Goal: Information Seeking & Learning: Learn about a topic

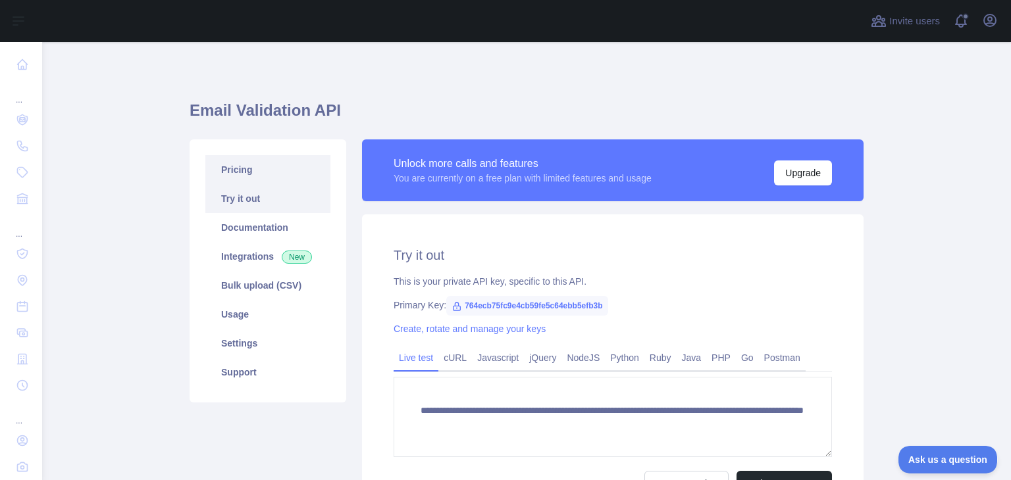
click at [265, 174] on link "Pricing" at bounding box center [267, 169] width 125 height 29
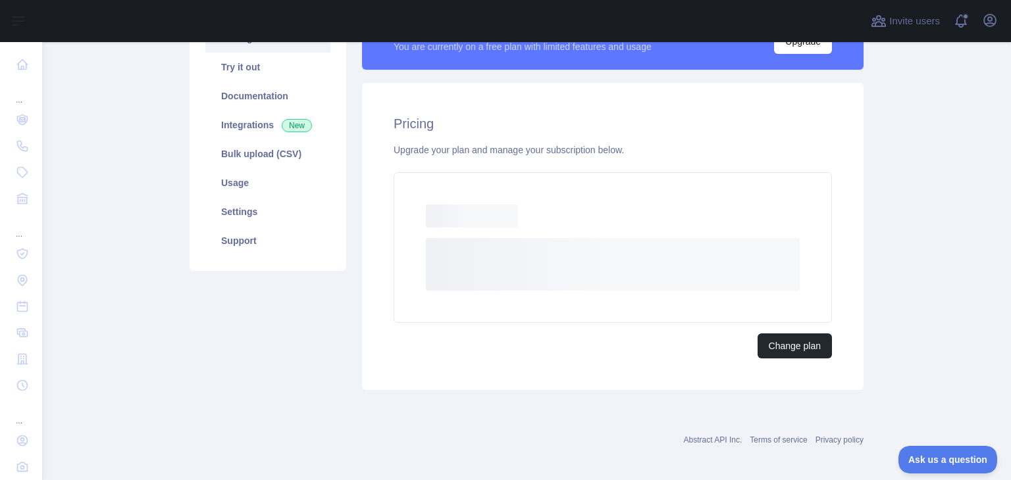
scroll to position [102, 0]
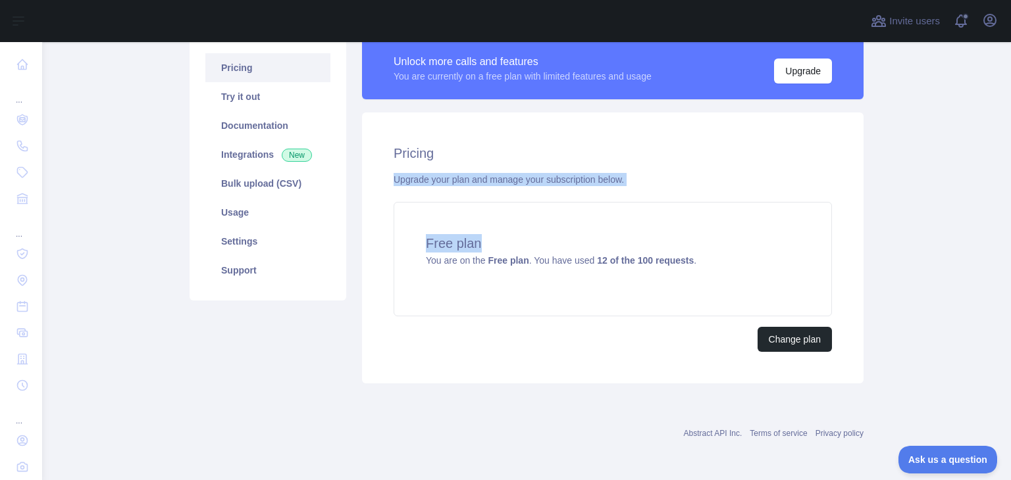
drag, startPoint x: 391, startPoint y: 174, endPoint x: 677, endPoint y: 189, distance: 285.9
click at [723, 191] on div "Pricing Upgrade your plan and manage your subscription below. Free plan You are…" at bounding box center [612, 248] width 501 height 271
click at [653, 193] on div "Pricing Upgrade your plan and manage your subscription below. Free plan You are…" at bounding box center [612, 248] width 501 height 271
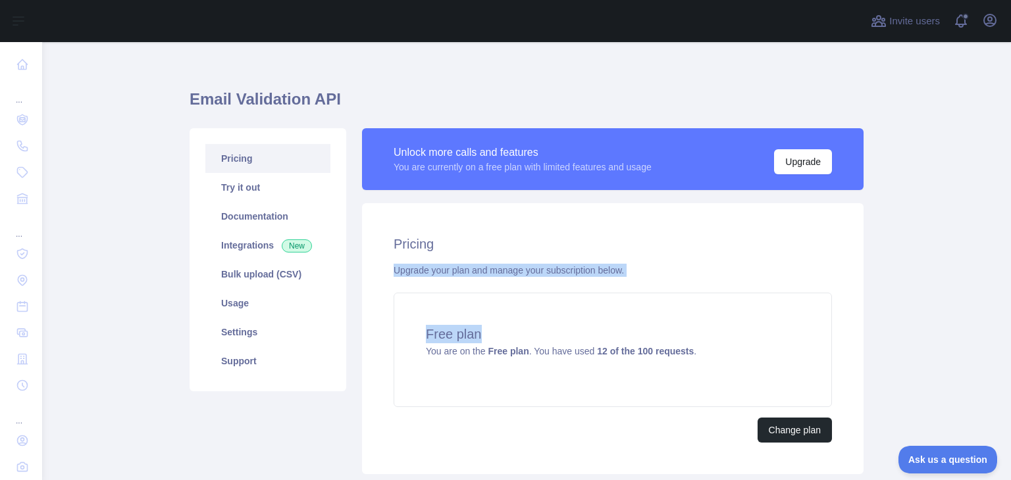
scroll to position [0, 0]
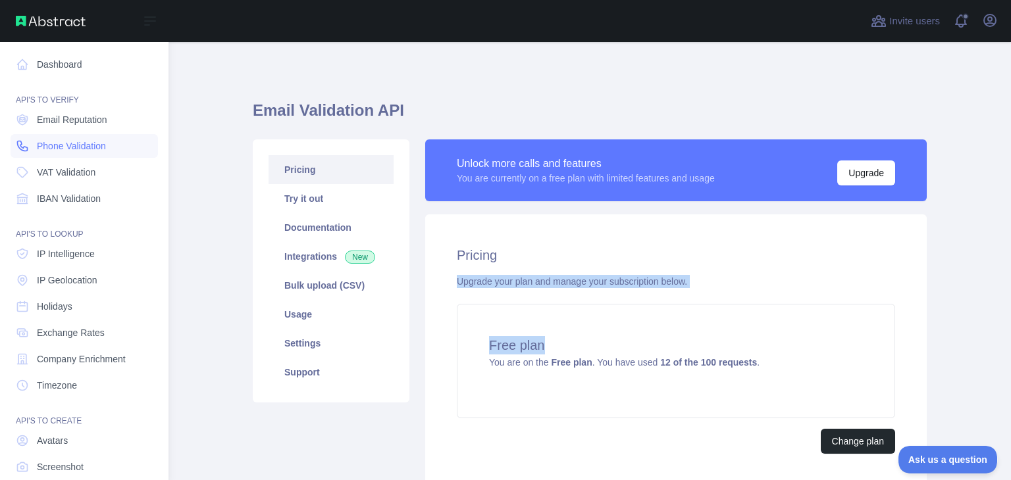
click at [83, 149] on span "Phone Validation" at bounding box center [71, 145] width 69 height 13
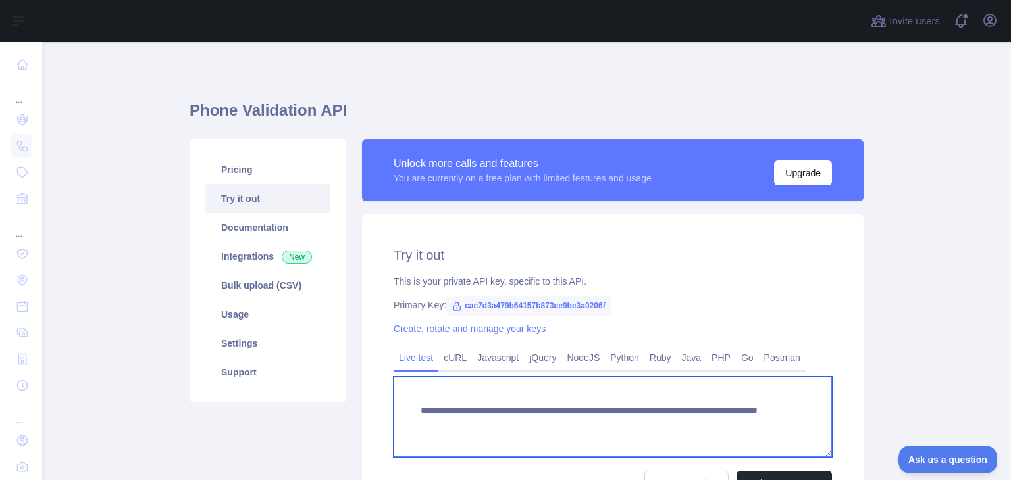
drag, startPoint x: 649, startPoint y: 424, endPoint x: 734, endPoint y: 422, distance: 84.9
click at [734, 422] on textarea "**********" at bounding box center [612, 417] width 438 height 80
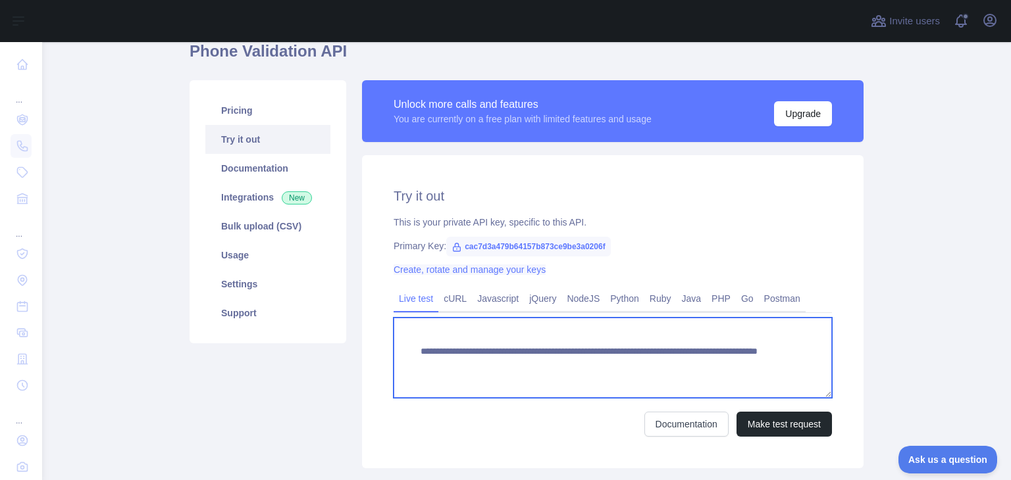
scroll to position [66, 0]
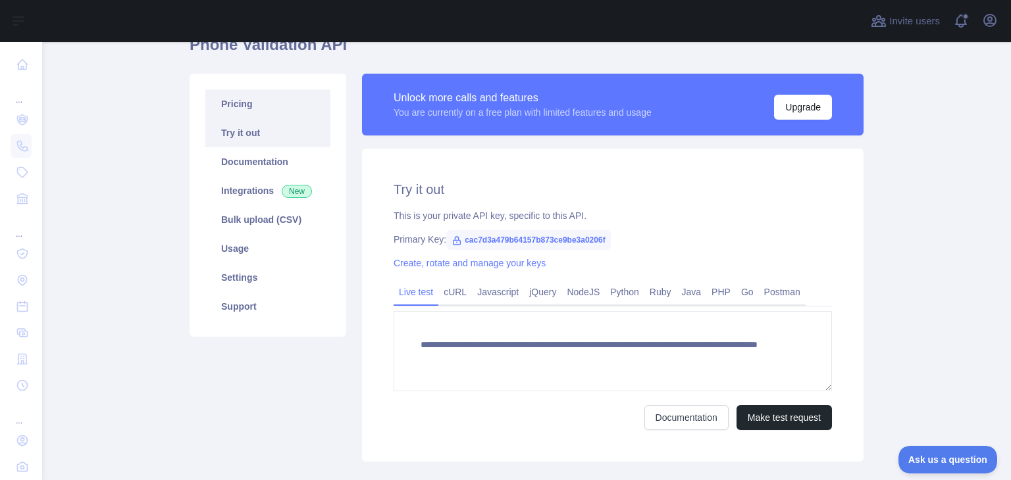
click at [245, 103] on link "Pricing" at bounding box center [267, 103] width 125 height 29
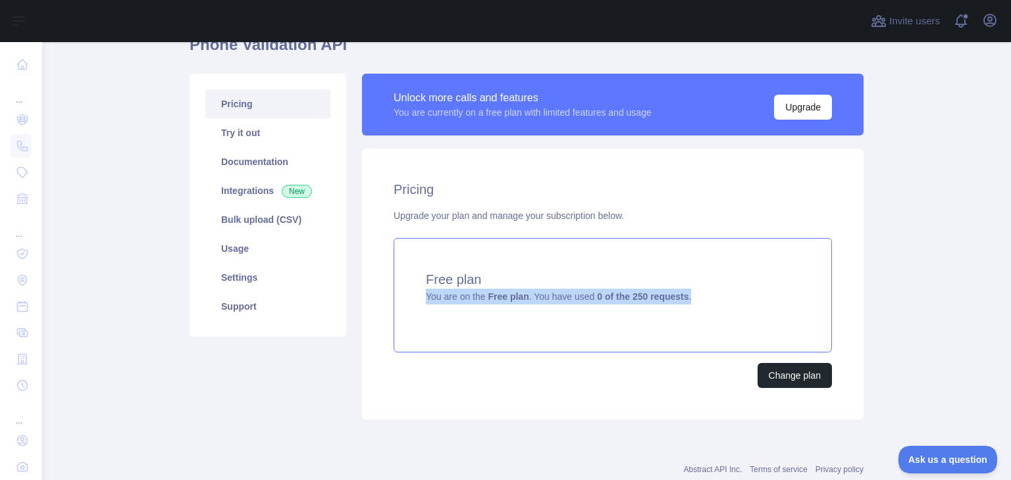
drag, startPoint x: 710, startPoint y: 295, endPoint x: 389, endPoint y: 297, distance: 320.4
click at [393, 297] on div "Free plan You are on the Free plan . You have used 0 of the 250 requests ." at bounding box center [612, 295] width 438 height 114
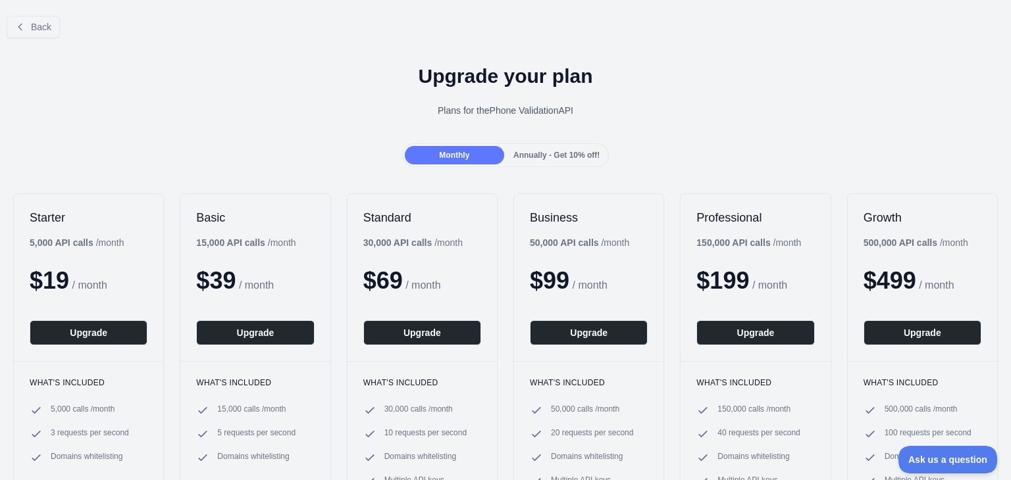
drag, startPoint x: 421, startPoint y: 113, endPoint x: 611, endPoint y: 103, distance: 189.7
click at [611, 104] on div "Plans for the Phone Validation API" at bounding box center [506, 110] width 990 height 13
click at [613, 104] on div "Plans for the Phone Validation API" at bounding box center [506, 110] width 990 height 13
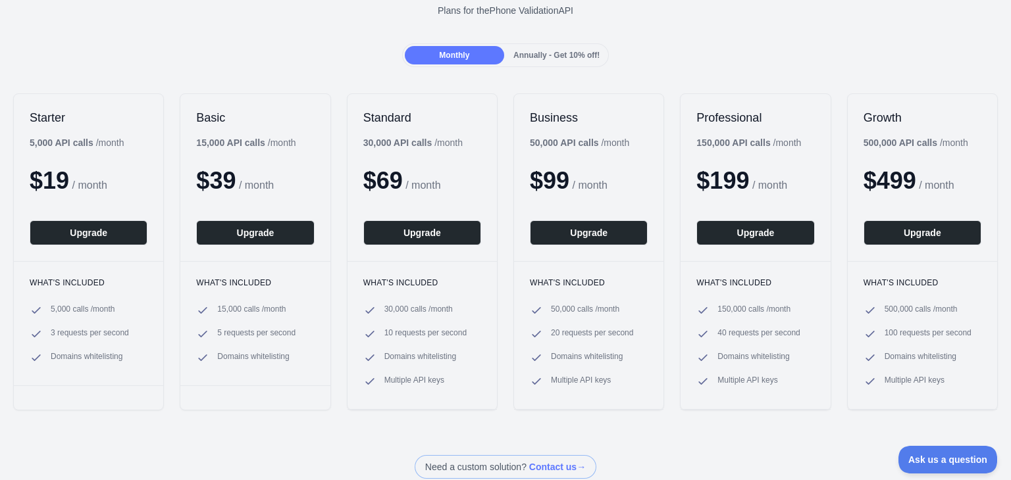
scroll to position [132, 0]
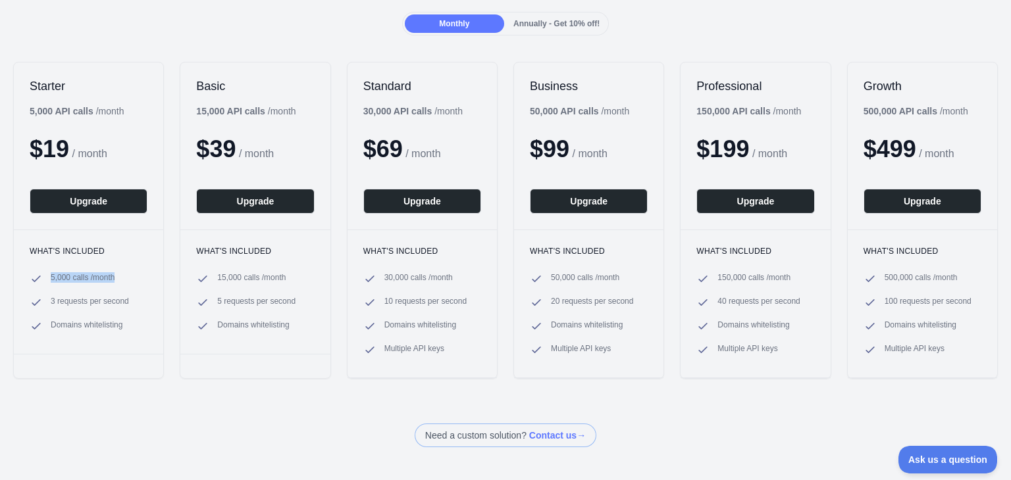
drag, startPoint x: 46, startPoint y: 282, endPoint x: 166, endPoint y: 274, distance: 120.0
click at [164, 273] on div "Starter 5,000 API calls / month $ 19 / month Upgrade What's included 5,000 call…" at bounding box center [505, 220] width 1011 height 343
drag, startPoint x: 143, startPoint y: 305, endPoint x: 45, endPoint y: 304, distance: 98.7
click at [45, 304] on li "3 requests per second" at bounding box center [89, 302] width 118 height 13
drag, startPoint x: 53, startPoint y: 325, endPoint x: 155, endPoint y: 320, distance: 102.7
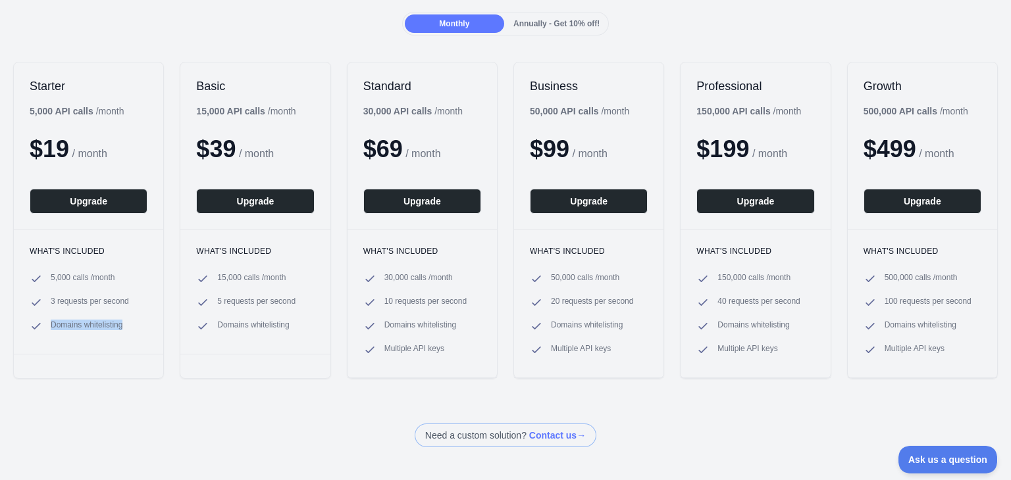
click at [155, 320] on div "What's included 5,000 calls / month 3 requests per second Domains whitelisting" at bounding box center [88, 292] width 149 height 124
drag, startPoint x: 211, startPoint y: 303, endPoint x: 298, endPoint y: 303, distance: 87.5
click at [298, 303] on li "5 requests per second" at bounding box center [255, 302] width 118 height 13
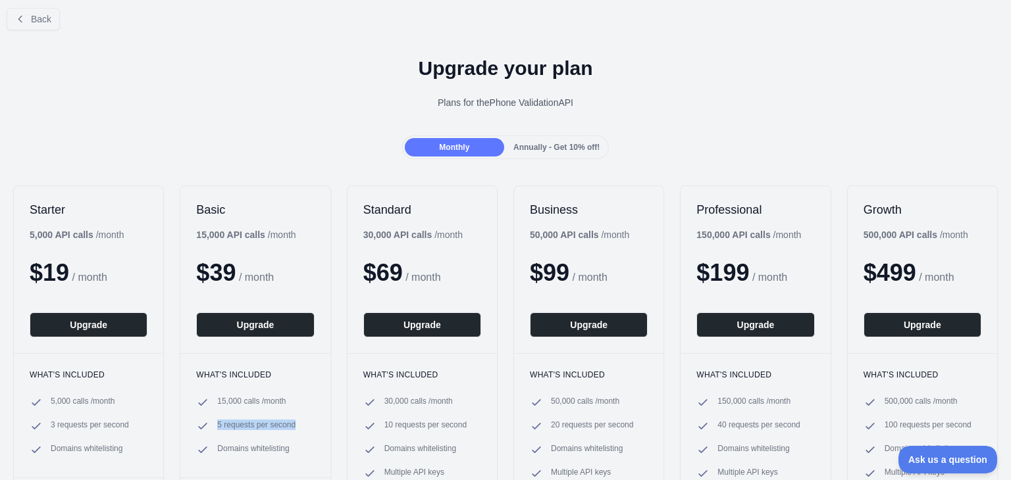
scroll to position [0, 0]
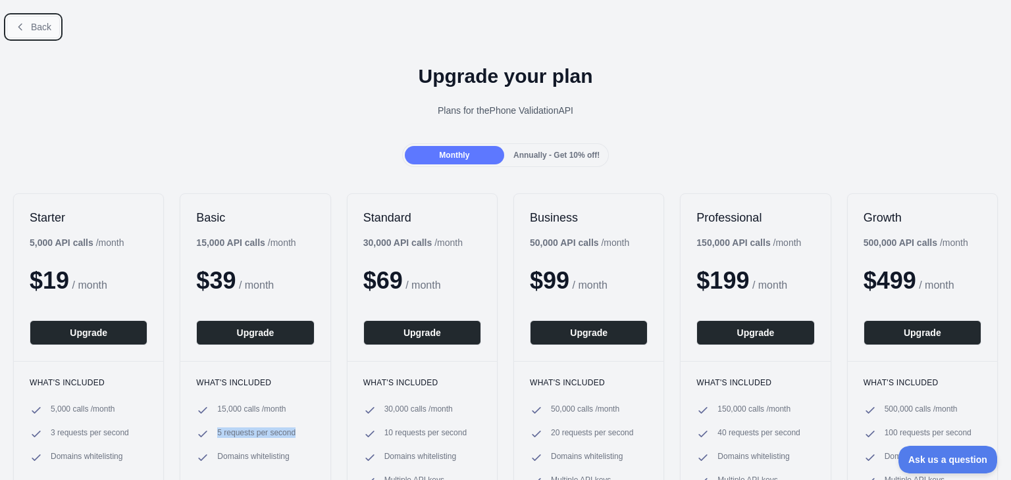
click at [20, 30] on icon at bounding box center [20, 27] width 11 height 11
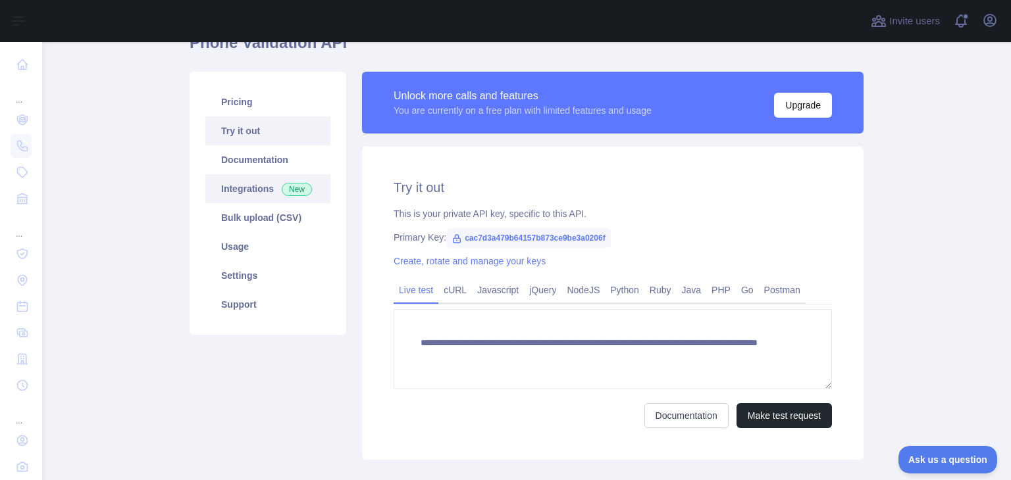
scroll to position [13, 0]
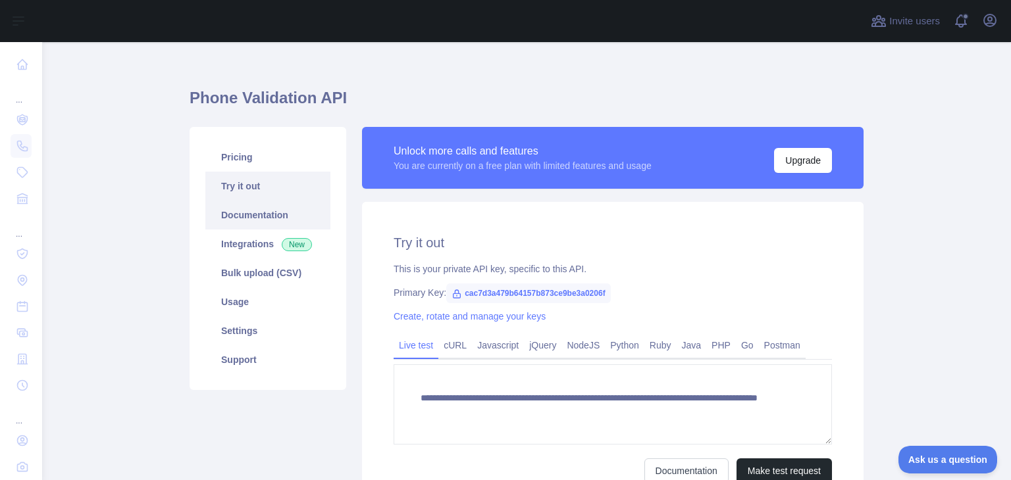
click at [250, 221] on link "Documentation" at bounding box center [267, 215] width 125 height 29
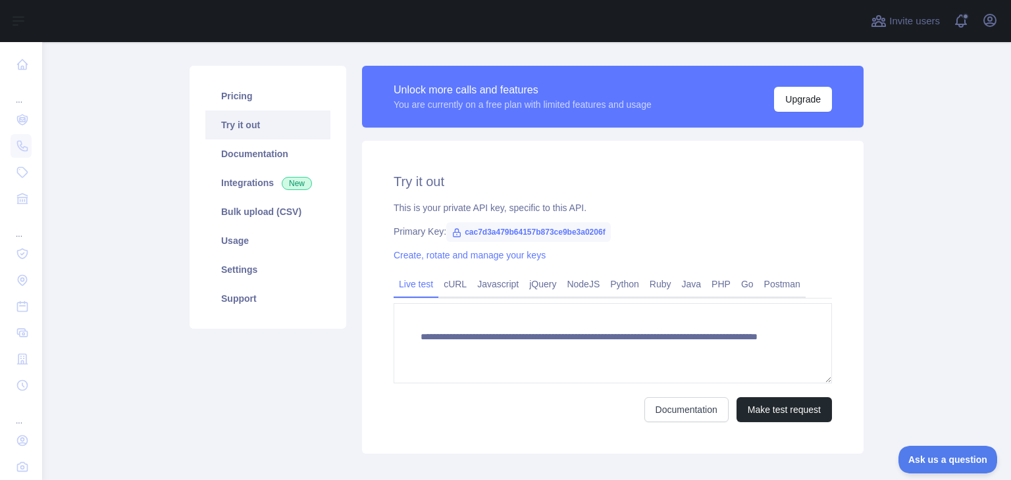
scroll to position [78, 0]
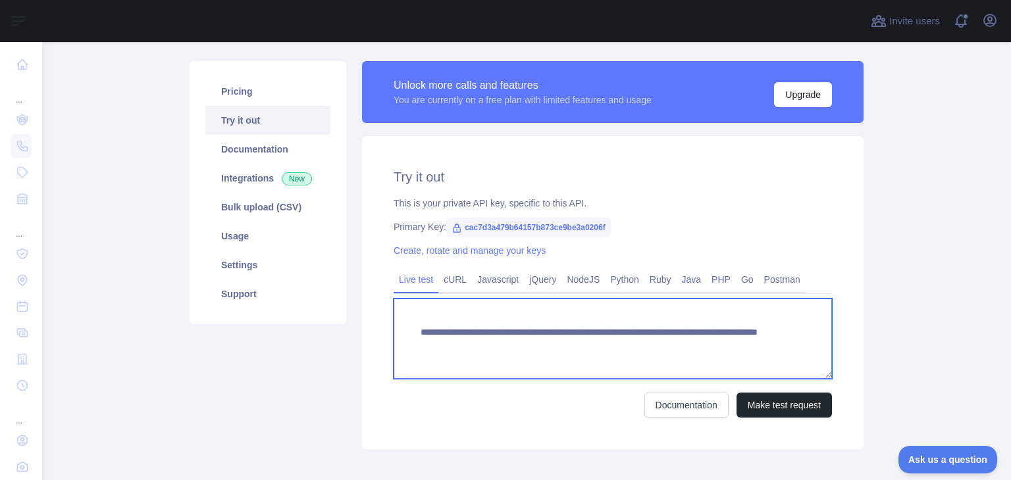
drag, startPoint x: 408, startPoint y: 338, endPoint x: 749, endPoint y: 343, distance: 341.5
click at [749, 343] on textarea "**********" at bounding box center [612, 339] width 438 height 80
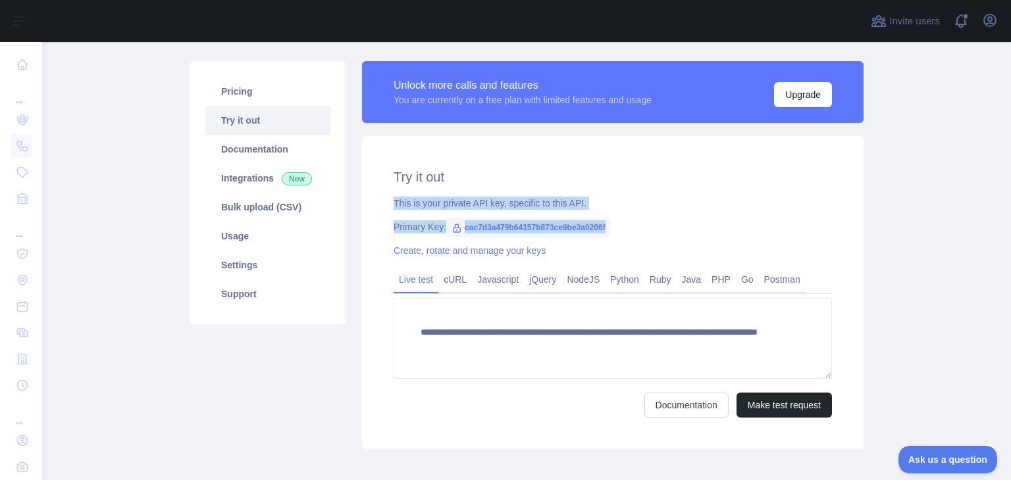
drag, startPoint x: 380, startPoint y: 198, endPoint x: 649, endPoint y: 224, distance: 271.0
click at [649, 224] on div "**********" at bounding box center [612, 292] width 501 height 313
copy div "This is your private API key, specific to this API. Primary Key: cac7d3a479b641…"
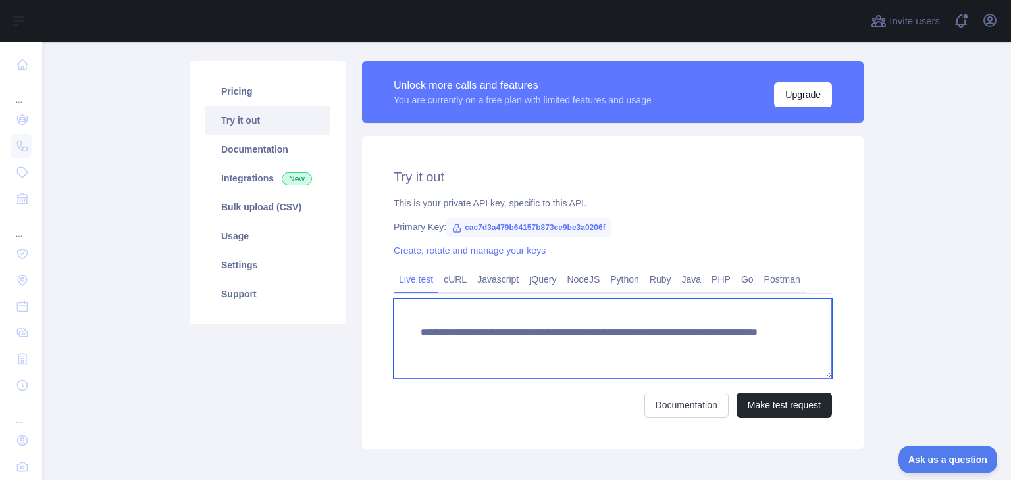
drag, startPoint x: 739, startPoint y: 349, endPoint x: 381, endPoint y: 332, distance: 358.9
click at [381, 332] on div "**********" at bounding box center [612, 292] width 501 height 313
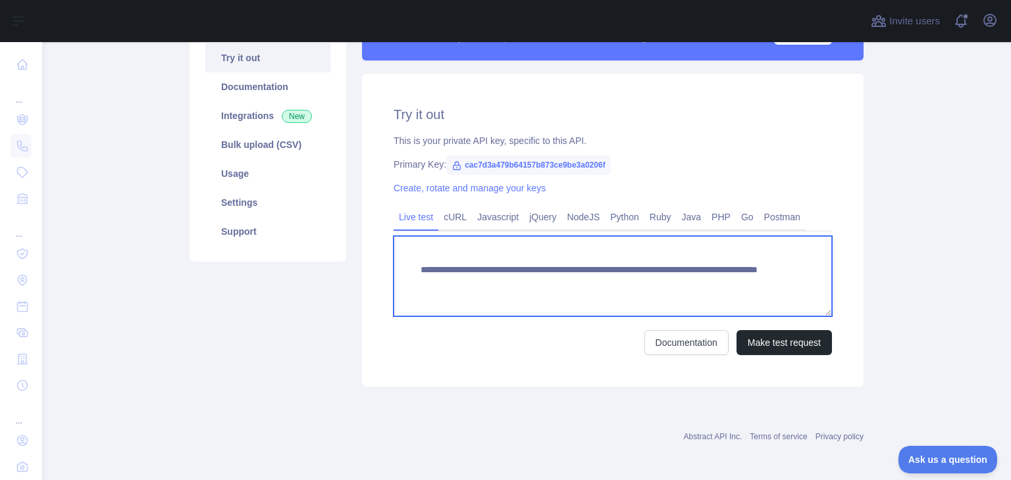
scroll to position [144, 0]
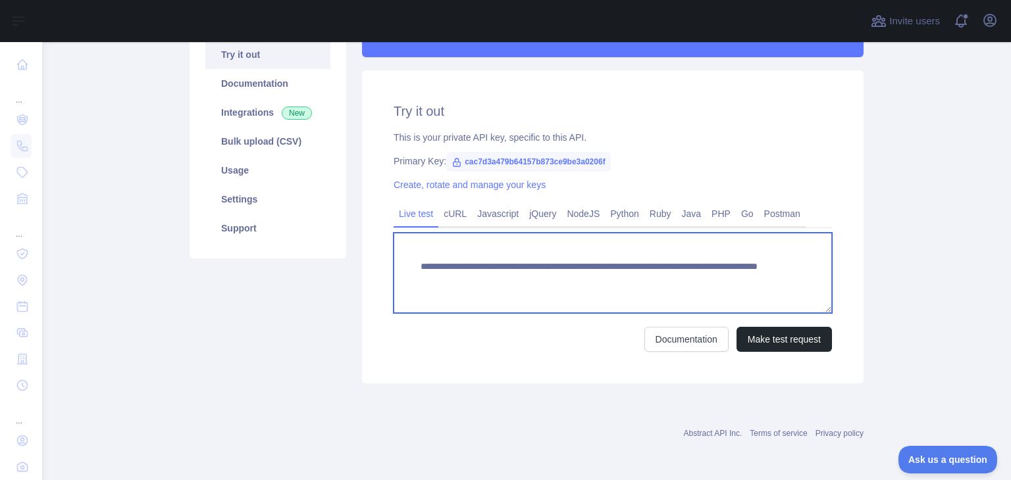
click at [714, 282] on textarea "**********" at bounding box center [612, 273] width 438 height 80
drag, startPoint x: 695, startPoint y: 276, endPoint x: 646, endPoint y: 280, distance: 49.5
click at [646, 280] on textarea "**********" at bounding box center [612, 273] width 438 height 80
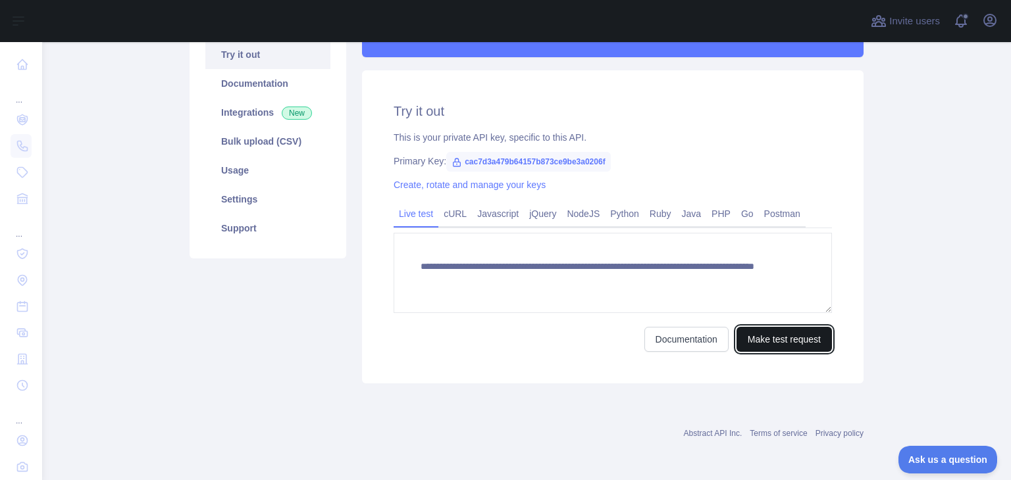
click at [763, 340] on button "Make test request" at bounding box center [783, 339] width 95 height 25
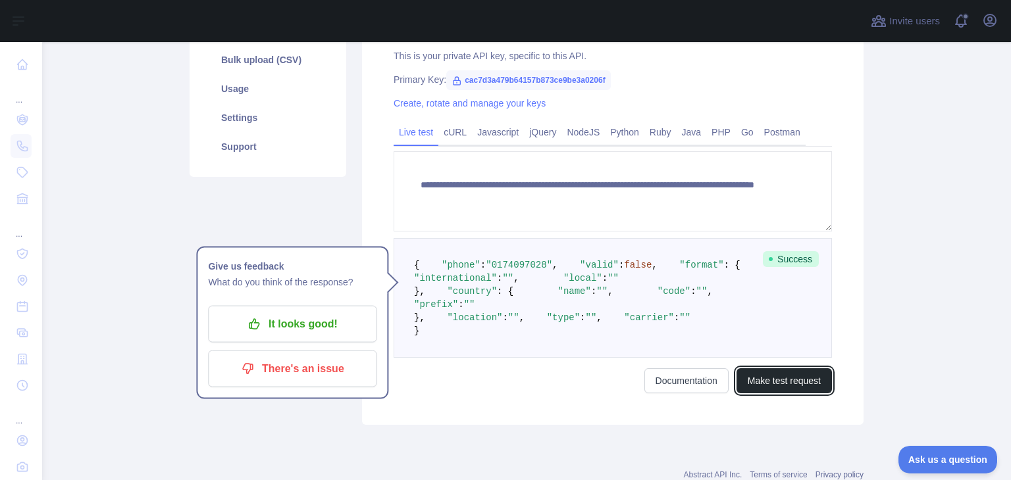
scroll to position [341, 0]
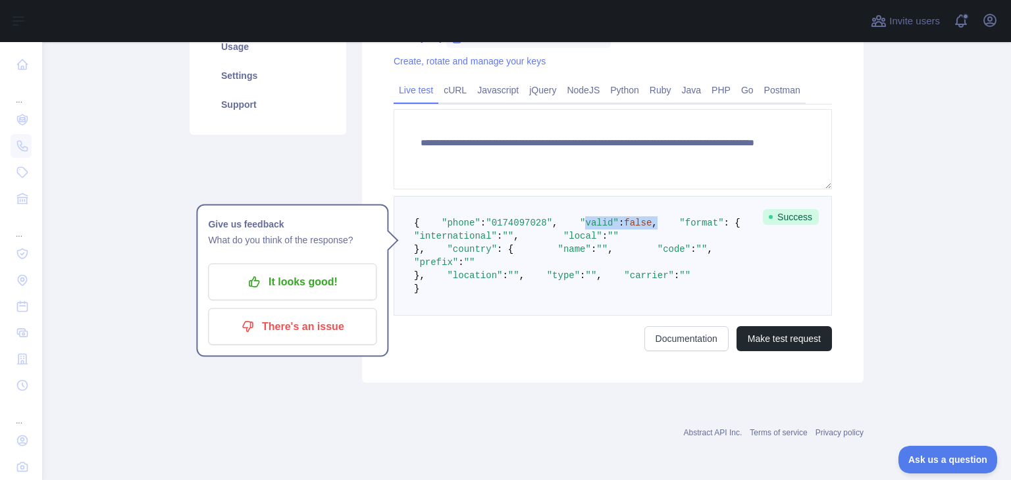
drag, startPoint x: 433, startPoint y: 176, endPoint x: 508, endPoint y: 175, distance: 75.0
click at [507, 196] on pre "{ "phone" : "0174097028" , "valid" : false , "format" : { "international" : "" …" at bounding box center [612, 256] width 438 height 120
drag, startPoint x: 447, startPoint y: 201, endPoint x: 533, endPoint y: 197, distance: 86.3
click at [533, 218] on span ""international" : "" ," at bounding box center [599, 230] width 370 height 24
click at [519, 231] on span ""local" : """ at bounding box center [568, 236] width 99 height 11
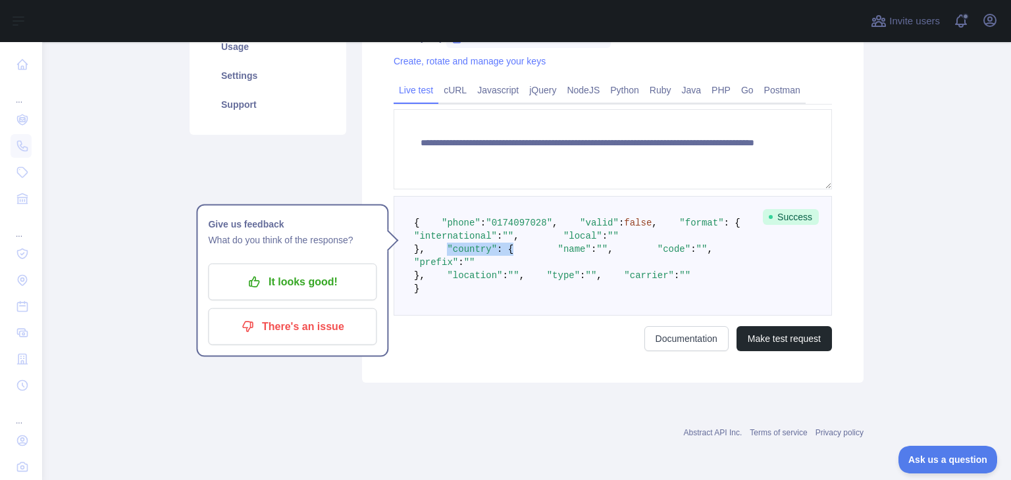
drag, startPoint x: 468, startPoint y: 238, endPoint x: 490, endPoint y: 238, distance: 22.4
click at [490, 238] on pre "{ "phone" : "0174097028" , "valid" : false , "format" : { "international" : "" …" at bounding box center [612, 256] width 438 height 120
click at [510, 253] on pre "{ "phone" : "0174097028" , "valid" : false , "format" : { "international" : "" …" at bounding box center [612, 256] width 438 height 120
click at [508, 261] on pre "{ "phone" : "0174097028" , "valid" : false , "format" : { "international" : "" …" at bounding box center [612, 256] width 438 height 120
drag, startPoint x: 476, startPoint y: 277, endPoint x: 468, endPoint y: 298, distance: 22.5
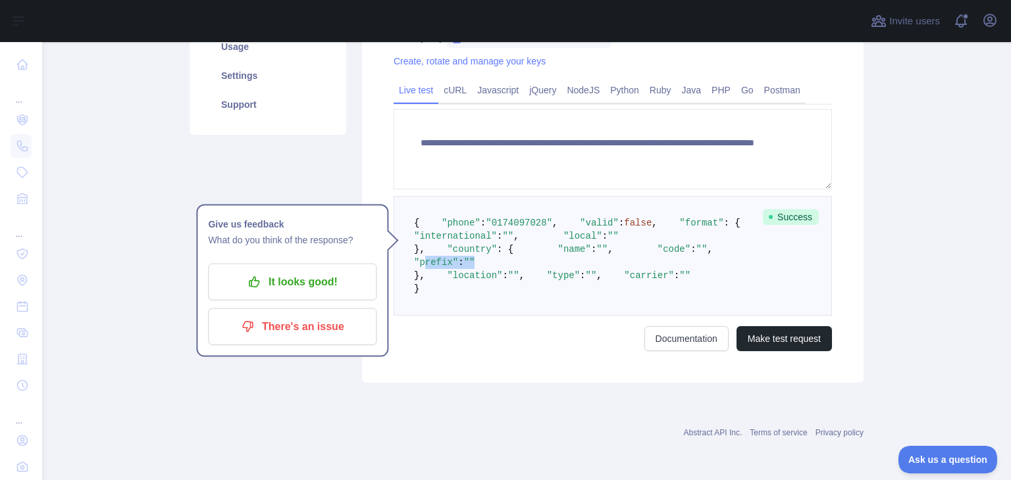
click at [514, 277] on pre "{ "phone" : "0174097028" , "valid" : false , "format" : { "international" : "" …" at bounding box center [612, 256] width 438 height 120
drag, startPoint x: 432, startPoint y: 308, endPoint x: 503, endPoint y: 303, distance: 71.2
click at [503, 281] on span ""location" : "" ," at bounding box center [474, 275] width 99 height 11
drag, startPoint x: 422, startPoint y: 332, endPoint x: 502, endPoint y: 330, distance: 79.7
click at [502, 316] on pre "{ "phone" : "0174097028" , "valid" : false , "format" : { "international" : "" …" at bounding box center [612, 256] width 438 height 120
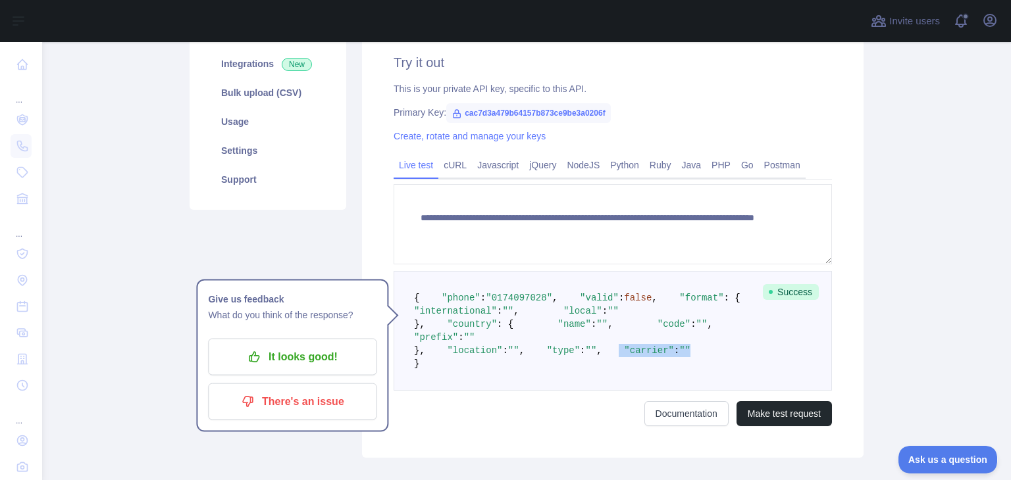
scroll to position [144, 0]
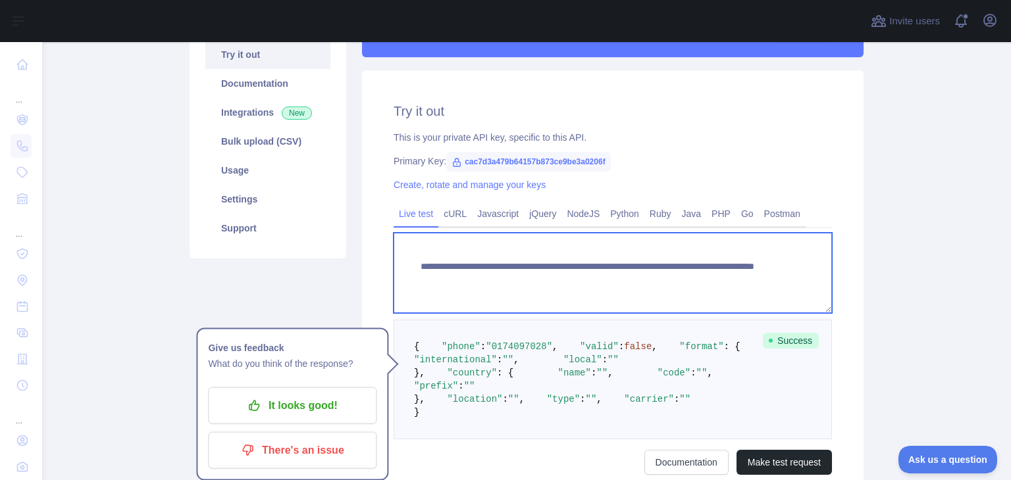
click at [654, 282] on textarea "**********" at bounding box center [612, 273] width 438 height 80
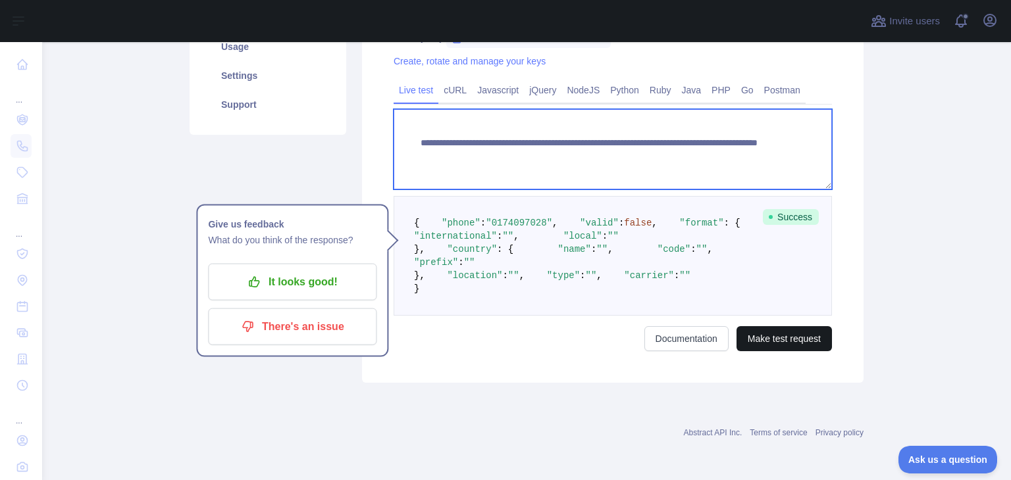
type textarea "**********"
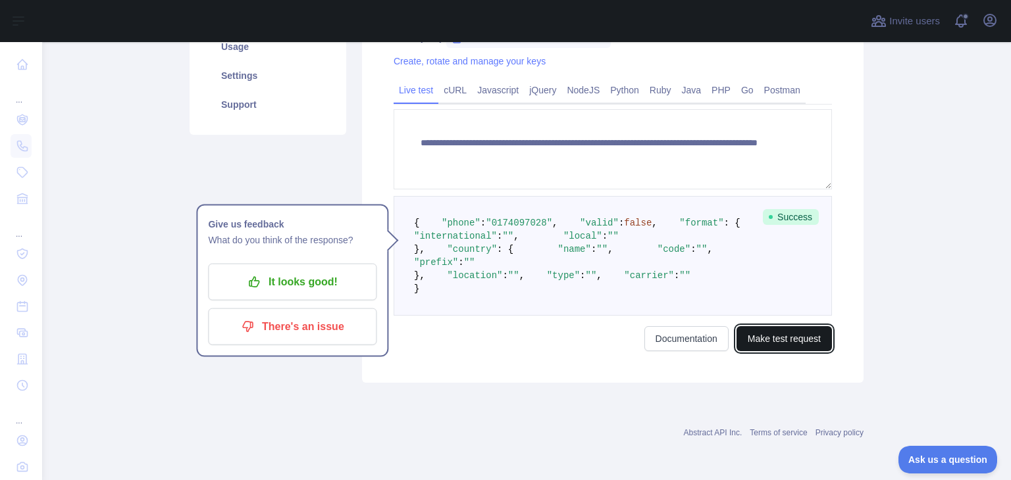
click at [795, 340] on button "Make test request" at bounding box center [783, 338] width 95 height 25
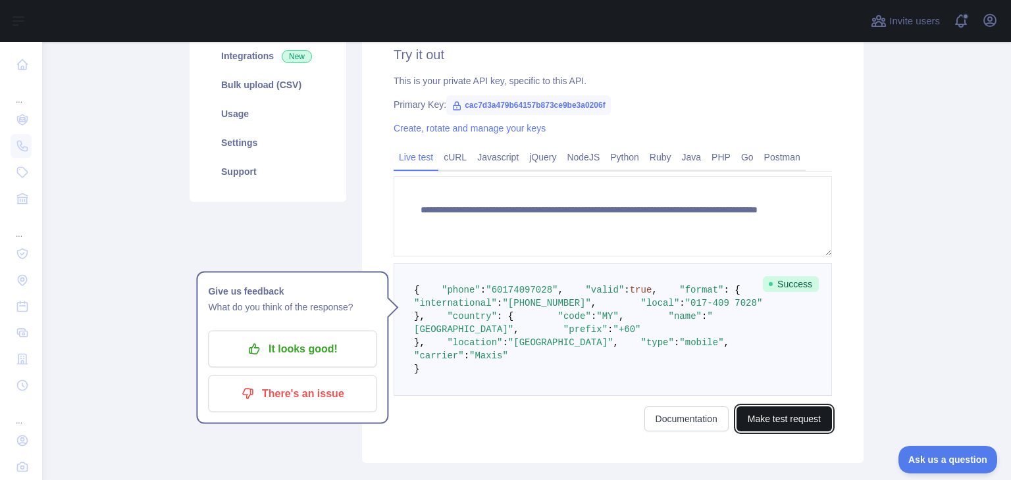
scroll to position [398, 0]
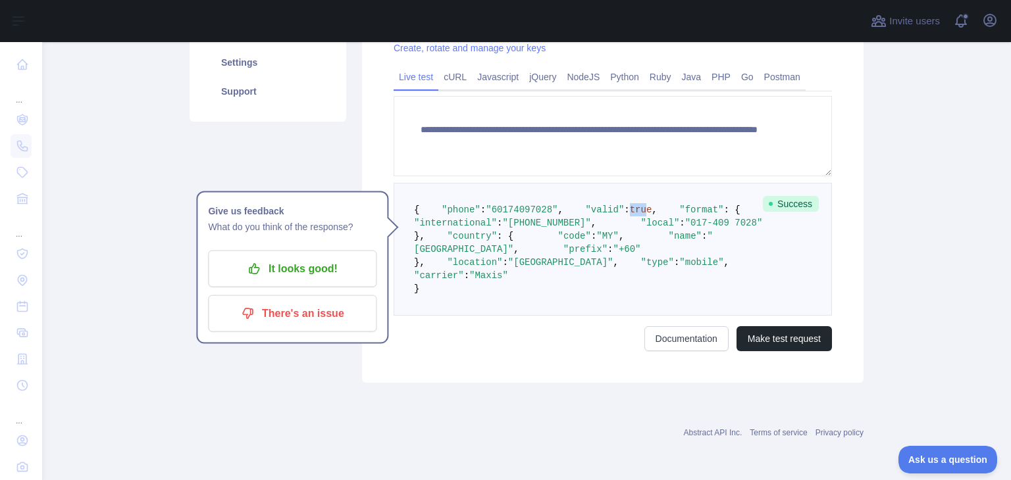
drag, startPoint x: 476, startPoint y: 118, endPoint x: 491, endPoint y: 117, distance: 15.1
click at [630, 205] on span "true" at bounding box center [641, 210] width 22 height 11
drag, startPoint x: 515, startPoint y: 156, endPoint x: 564, endPoint y: 158, distance: 48.7
click at [685, 218] on span ""017-409 7028"" at bounding box center [724, 223] width 78 height 11
drag, startPoint x: 497, startPoint y: 247, endPoint x: 521, endPoint y: 252, distance: 24.8
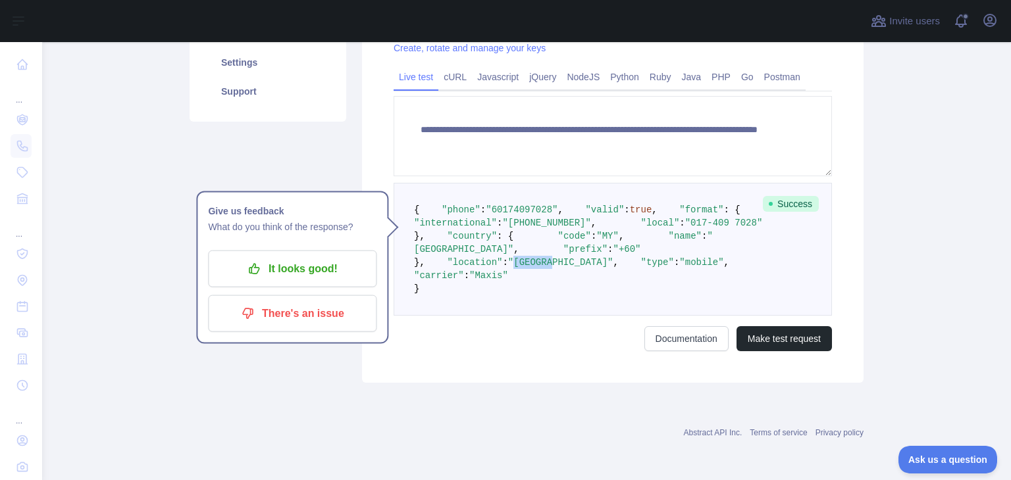
click at [528, 257] on span ""Malaysia"" at bounding box center [560, 262] width 105 height 11
drag, startPoint x: 505, startPoint y: 261, endPoint x: 511, endPoint y: 266, distance: 7.9
click at [618, 260] on span ""type" : "mobile" ," at bounding box center [673, 262] width 111 height 11
drag, startPoint x: 488, startPoint y: 278, endPoint x: 518, endPoint y: 272, distance: 31.6
click at [508, 272] on span ""Maxis"" at bounding box center [488, 275] width 39 height 11
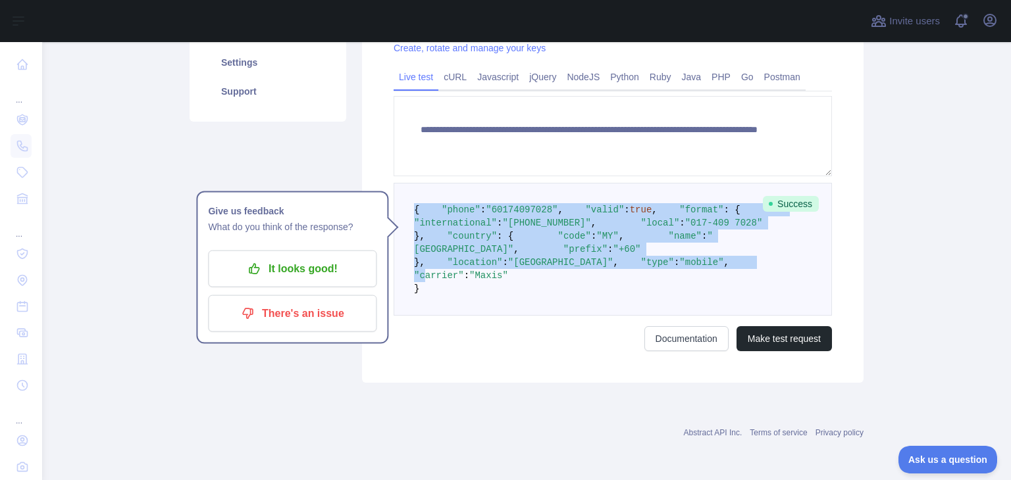
drag, startPoint x: 441, startPoint y: 282, endPoint x: 403, endPoint y: 94, distance: 192.0
click at [403, 183] on pre "{ "phone" : "60174097028" , "valid" : true , "format" : { "international" : "+6…" at bounding box center [612, 249] width 438 height 133
copy code "{ "phone" : "60174097028" , "valid" : true , "format" : { "international" : "+6…"
click at [559, 183] on pre "{ "phone" : "60174097028" , "valid" : true , "format" : { "international" : "+6…" at bounding box center [612, 249] width 438 height 133
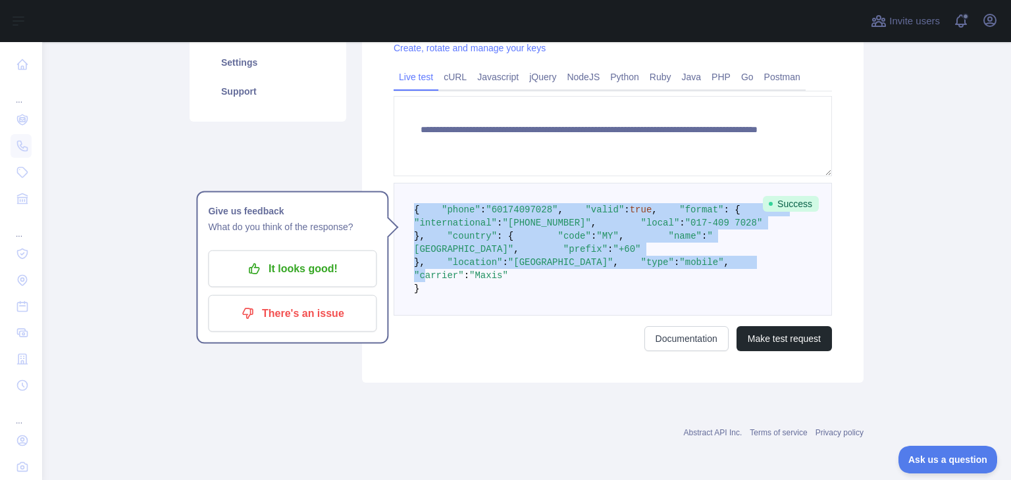
click at [487, 205] on span ""60174097028"" at bounding box center [522, 210] width 72 height 11
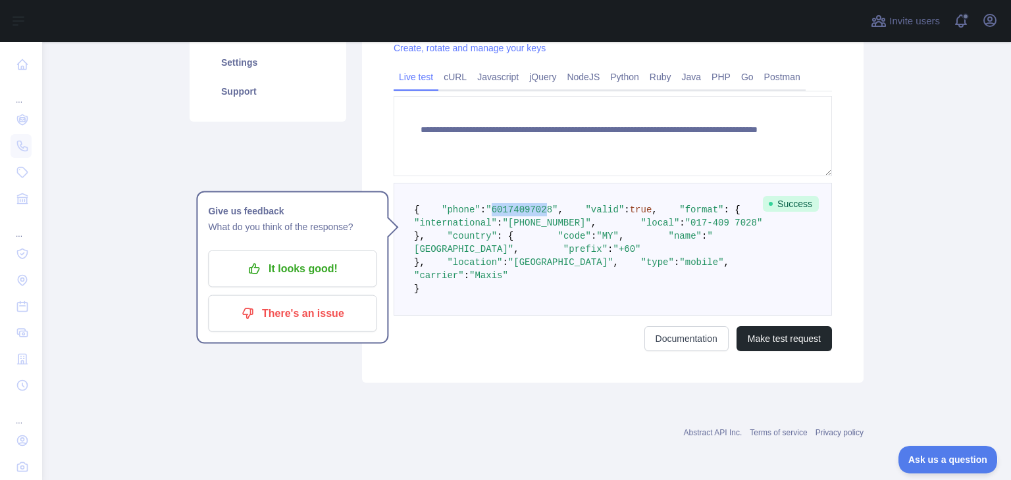
drag, startPoint x: 478, startPoint y: 171, endPoint x: 528, endPoint y: 170, distance: 50.7
click at [528, 205] on span ""60174097028"" at bounding box center [522, 210] width 72 height 11
click at [496, 255] on pre "{ "phone" : "60174097028" , "valid" : true , "format" : { "international" : "+6…" at bounding box center [612, 249] width 438 height 133
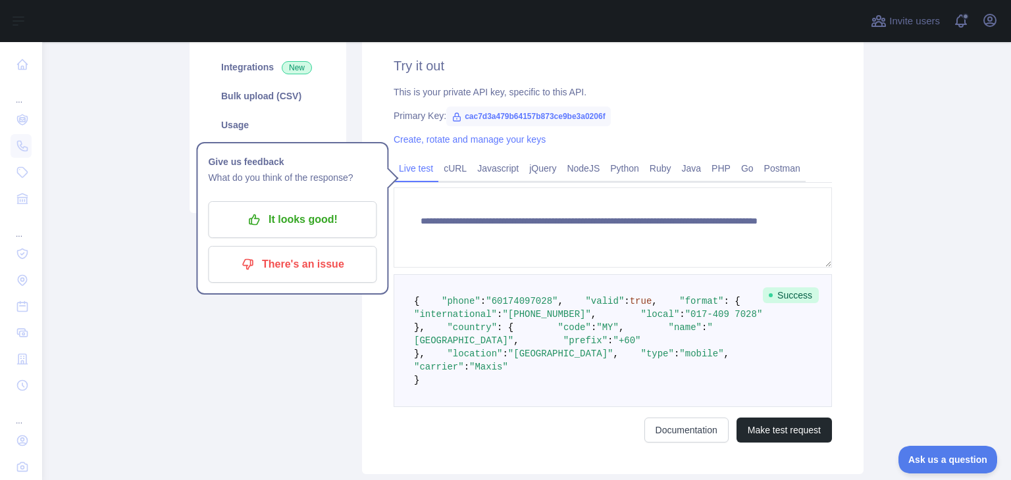
scroll to position [266, 0]
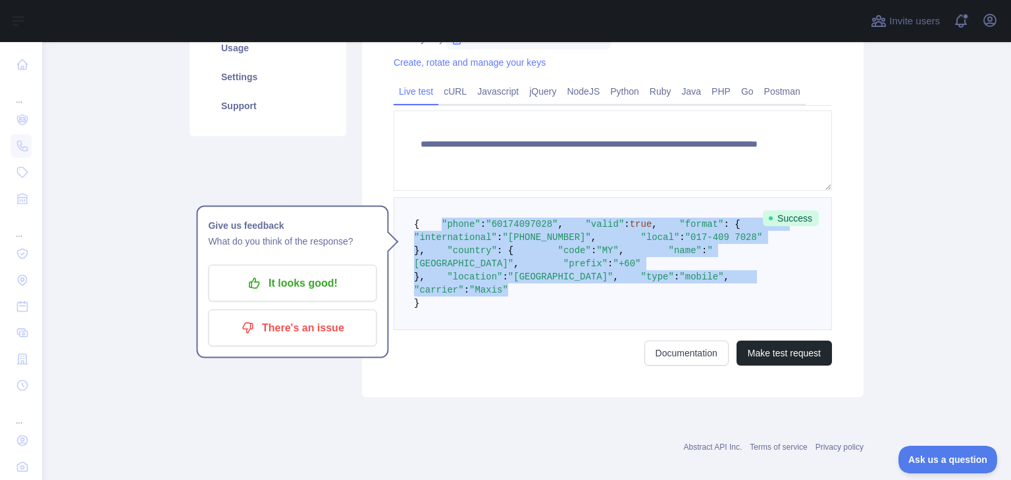
drag, startPoint x: 428, startPoint y: 236, endPoint x: 539, endPoint y: 411, distance: 207.5
click at [539, 330] on pre "{ "phone" : "60174097028" , "valid" : true , "format" : { "international" : "+6…" at bounding box center [612, 263] width 438 height 133
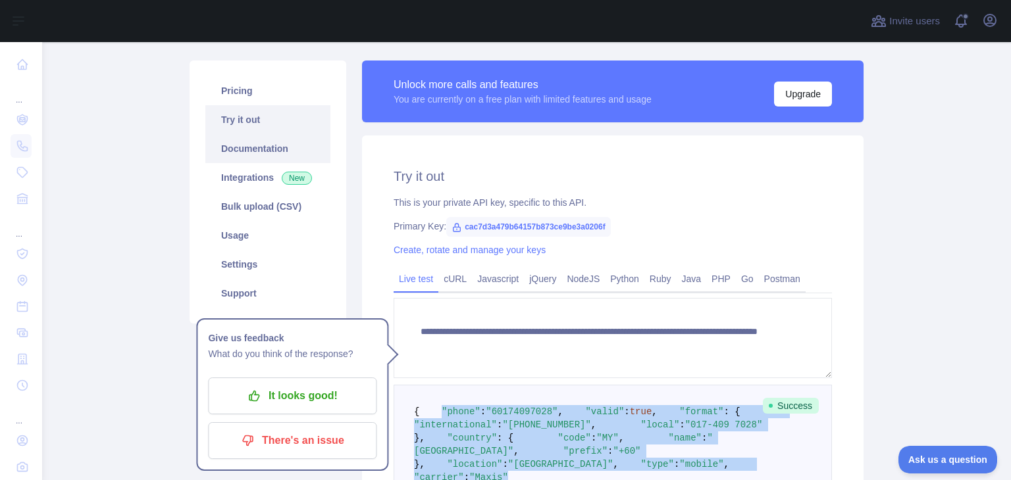
scroll to position [69, 0]
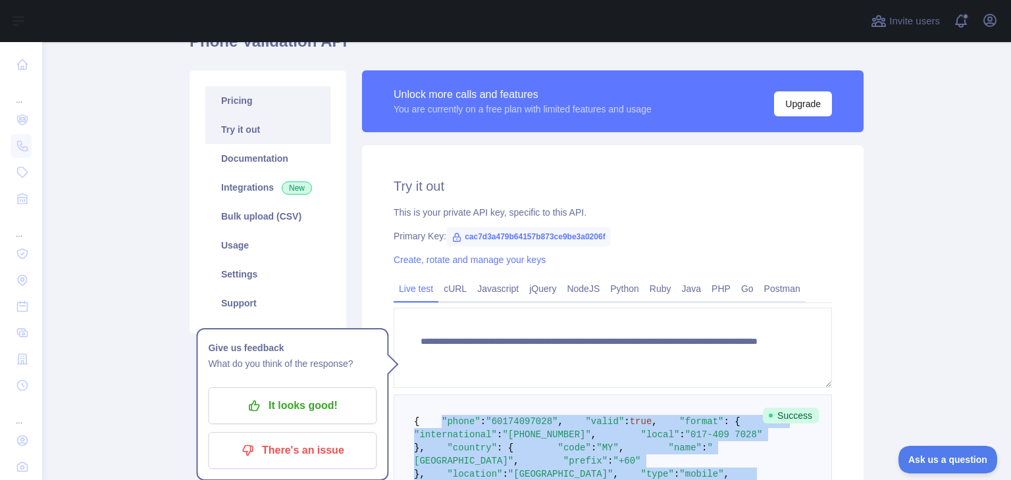
click at [246, 103] on link "Pricing" at bounding box center [267, 100] width 125 height 29
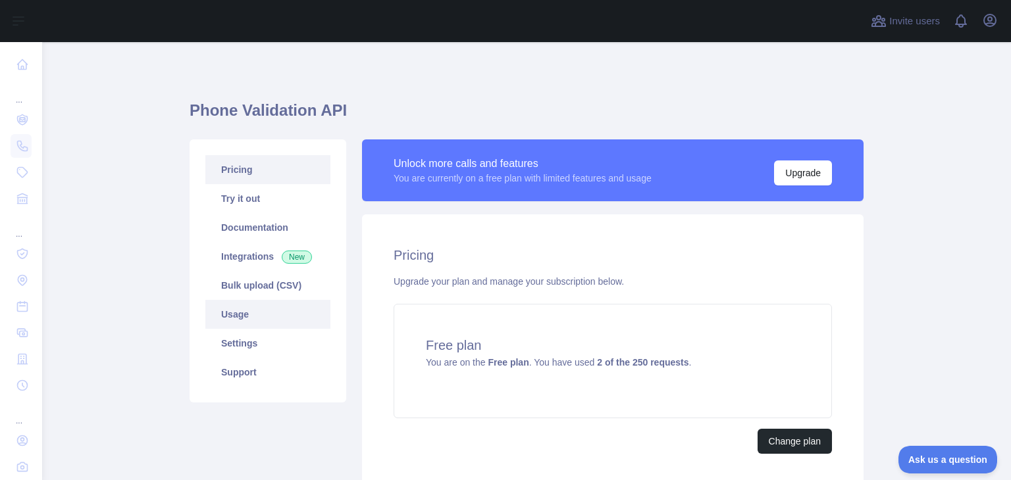
click at [245, 318] on link "Usage" at bounding box center [267, 314] width 125 height 29
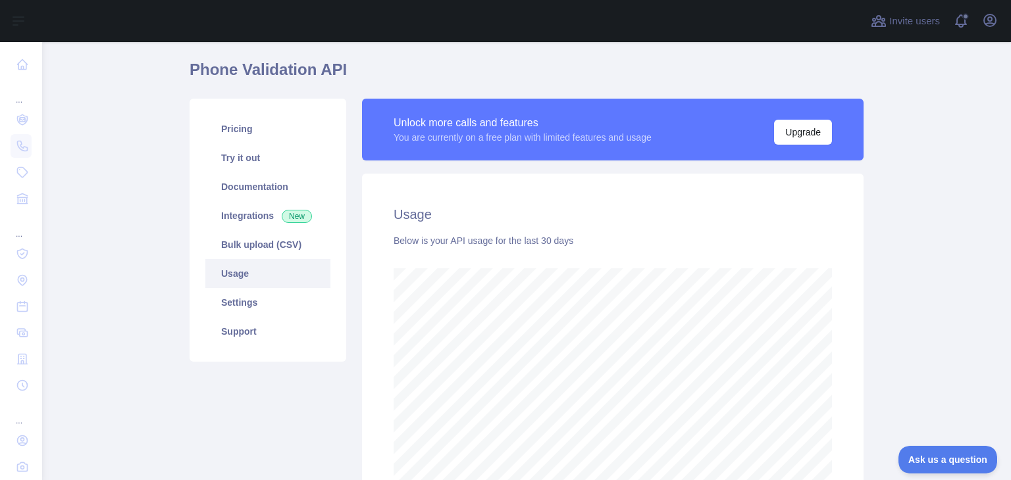
scroll to position [176, 0]
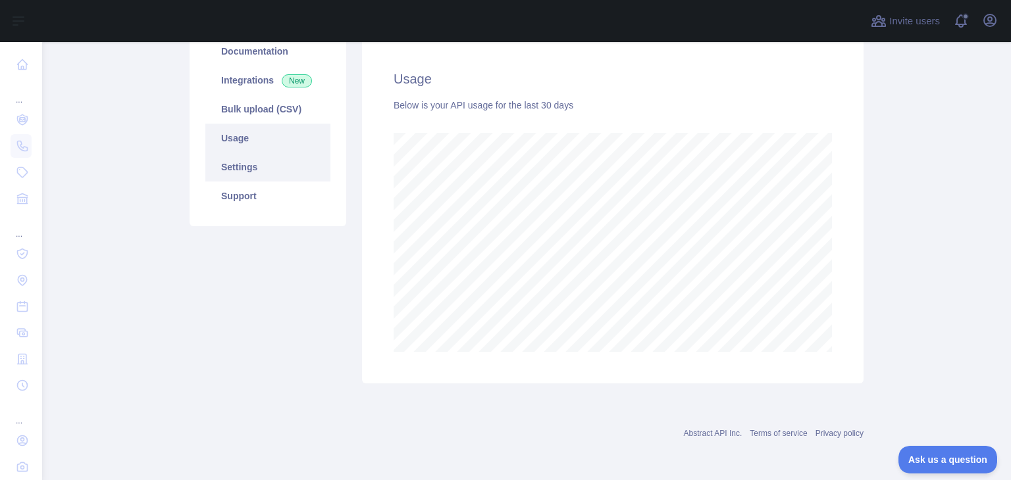
click at [213, 172] on link "Settings" at bounding box center [267, 167] width 125 height 29
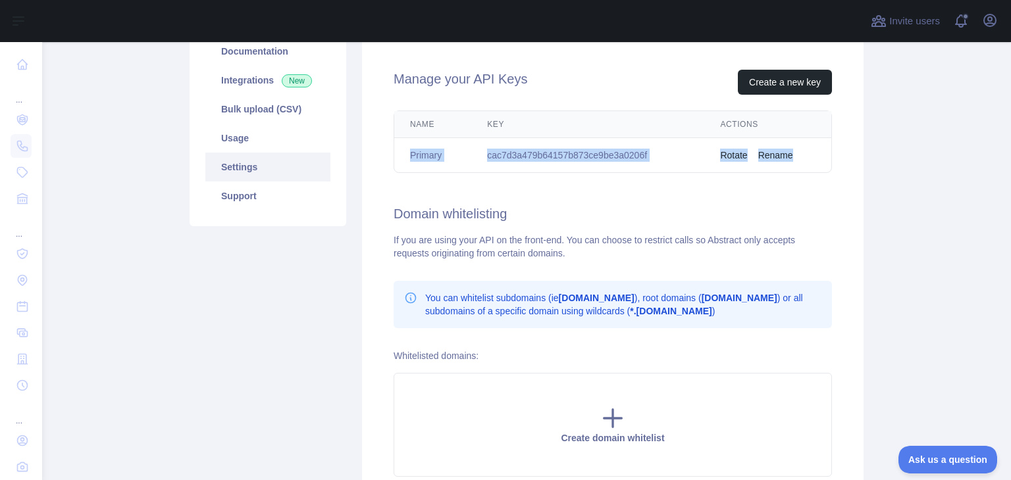
drag, startPoint x: 402, startPoint y: 156, endPoint x: 811, endPoint y: 161, distance: 408.6
click at [811, 161] on tr "Primary cac7d3a479b64157b873ce9be3a0206f Rotate Rename" at bounding box center [612, 155] width 437 height 35
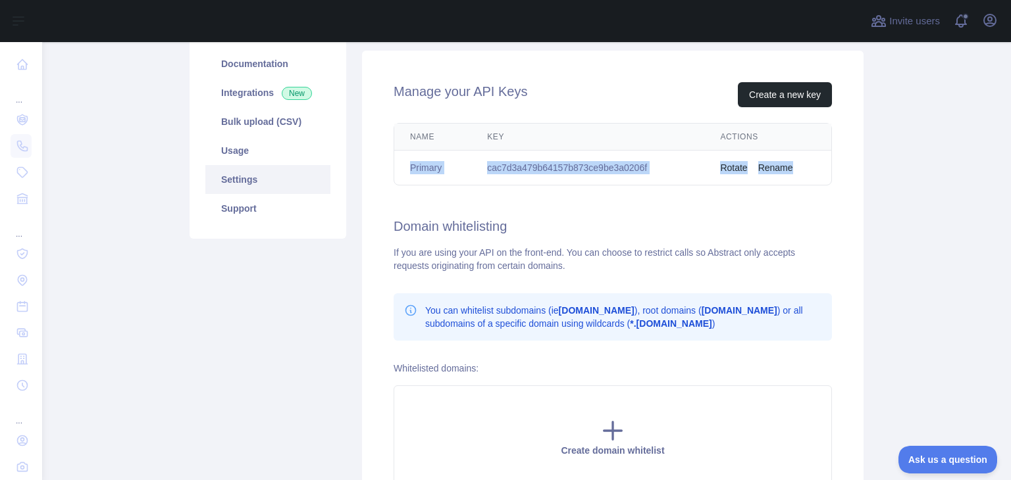
scroll to position [38, 0]
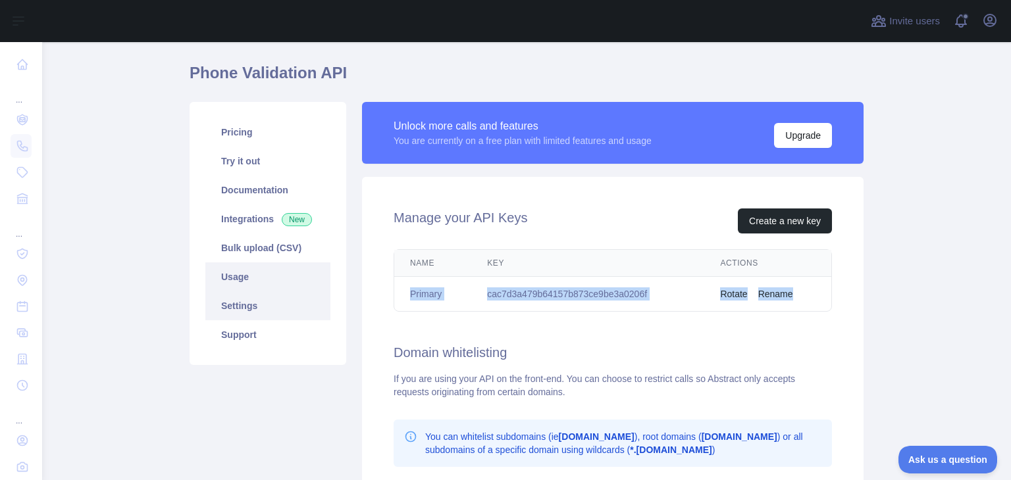
click at [234, 274] on link "Usage" at bounding box center [267, 277] width 125 height 29
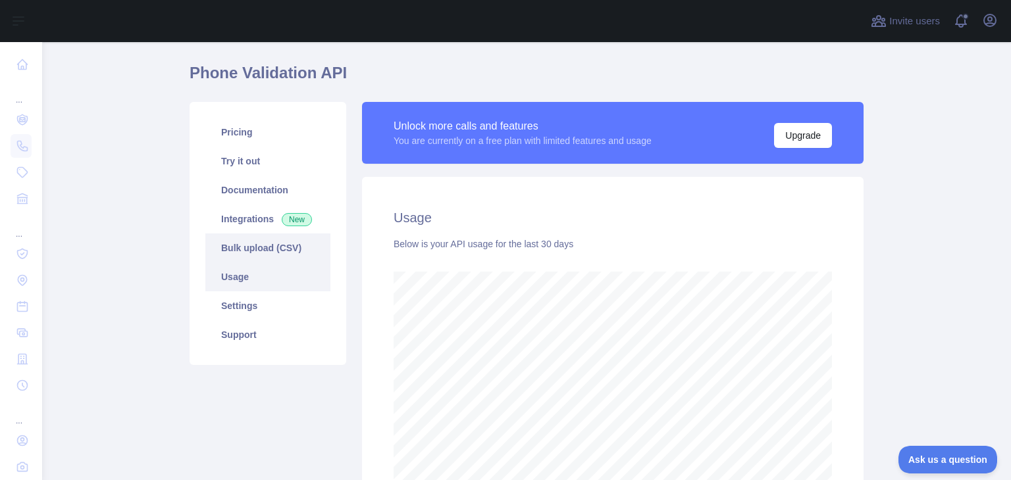
scroll to position [438, 958]
click at [233, 250] on link "Bulk upload (CSV)" at bounding box center [267, 248] width 125 height 29
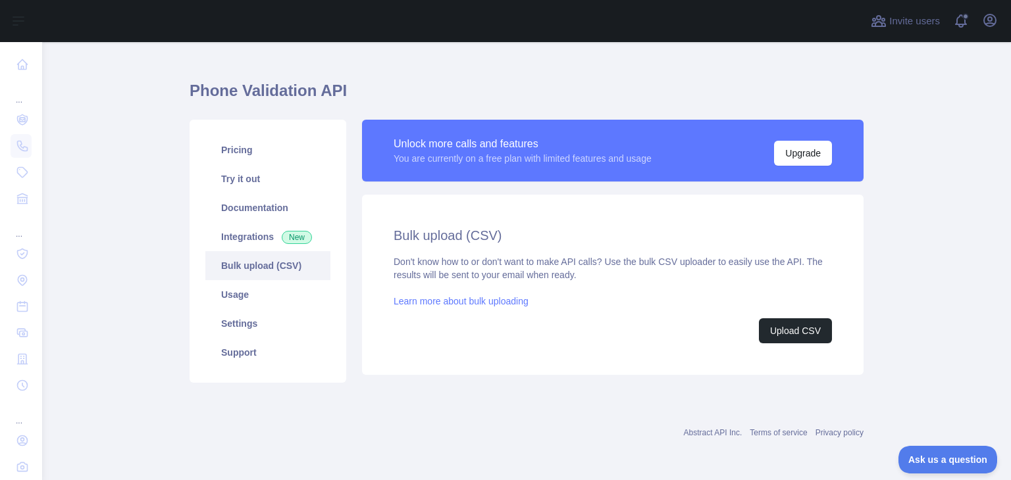
scroll to position [20, 0]
click at [233, 222] on link "Integrations New" at bounding box center [267, 236] width 125 height 29
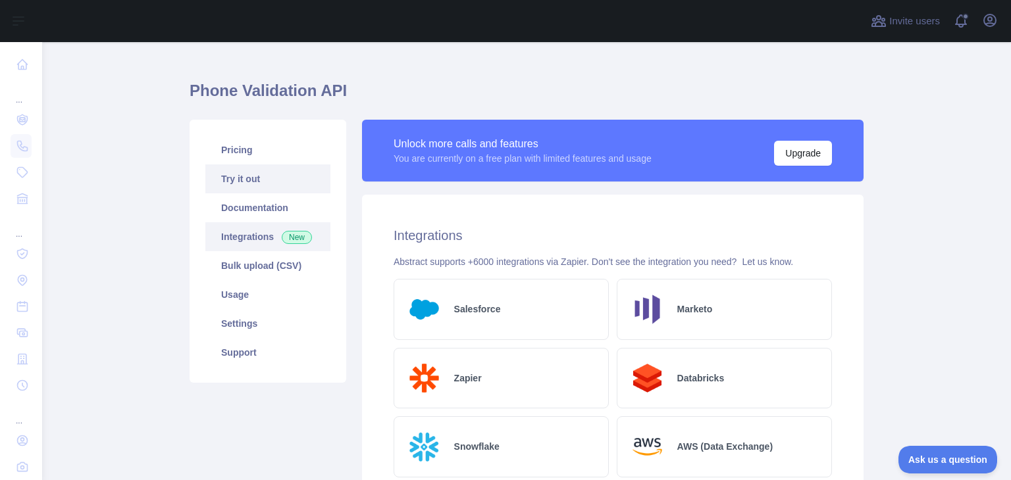
click at [259, 176] on link "Try it out" at bounding box center [267, 178] width 125 height 29
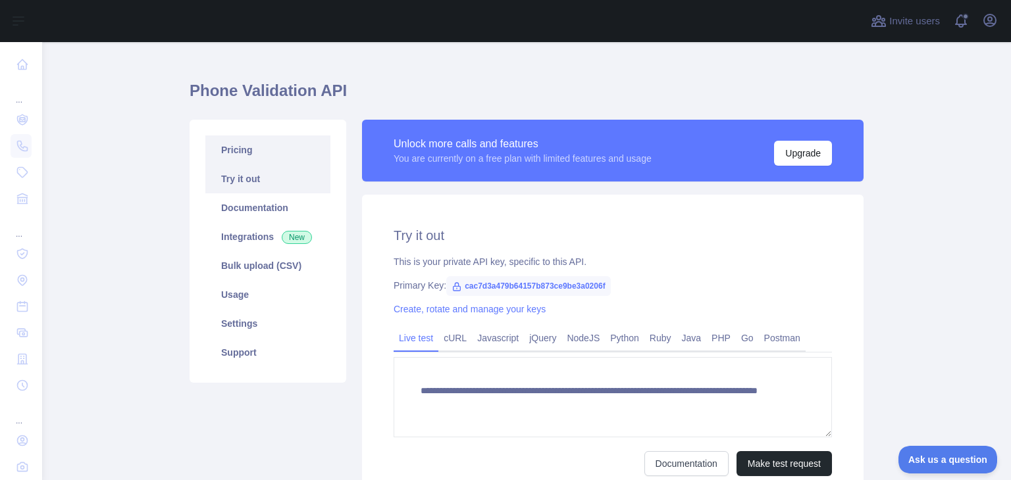
click at [257, 159] on link "Pricing" at bounding box center [267, 150] width 125 height 29
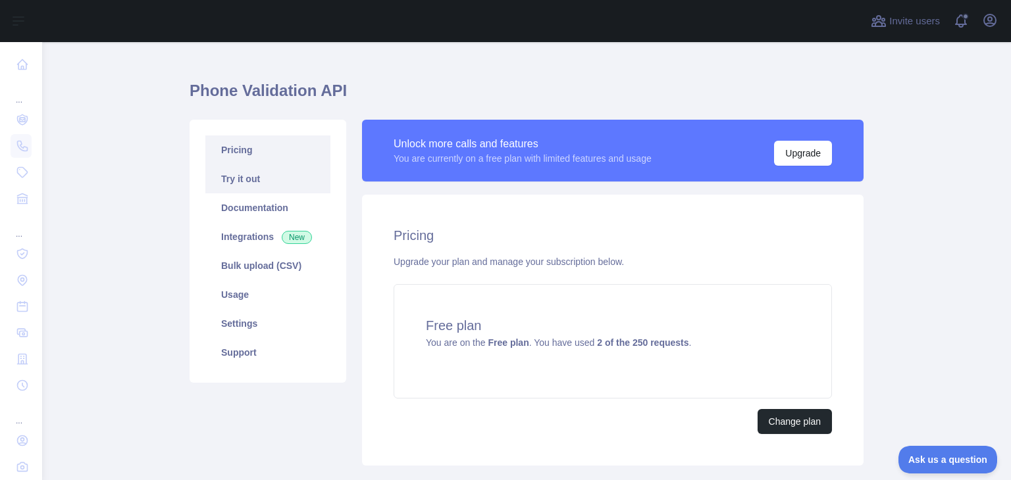
click at [251, 184] on link "Try it out" at bounding box center [267, 178] width 125 height 29
